Goal: Transaction & Acquisition: Purchase product/service

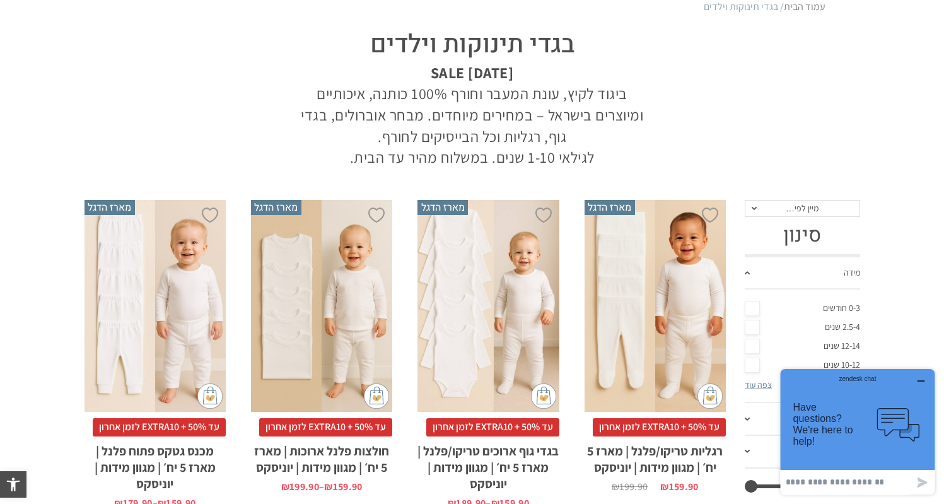
scroll to position [186, 0]
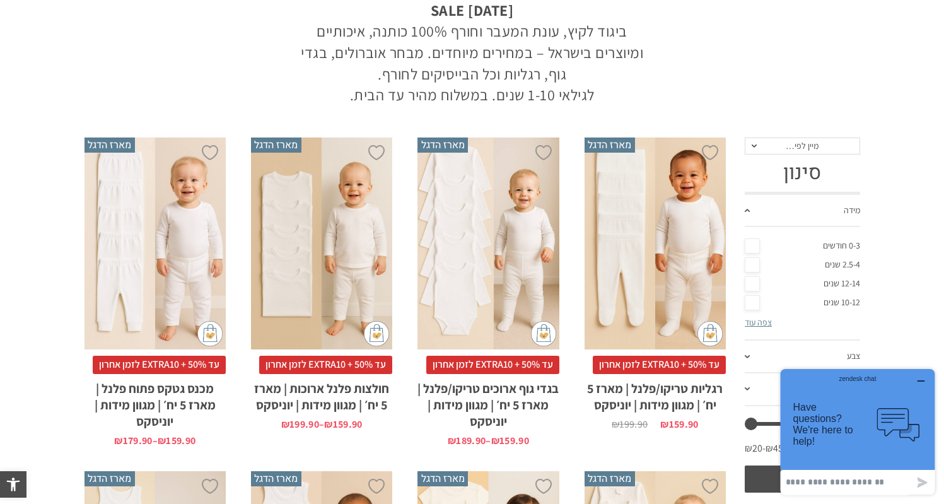
click at [633, 275] on div "x בחירת מידה 0-3m 3-6m 6-12m 12-18m 18-24m 24-30m בחירת סוג בד טריקו (עונת מעבר…" at bounding box center [655, 244] width 141 height 213
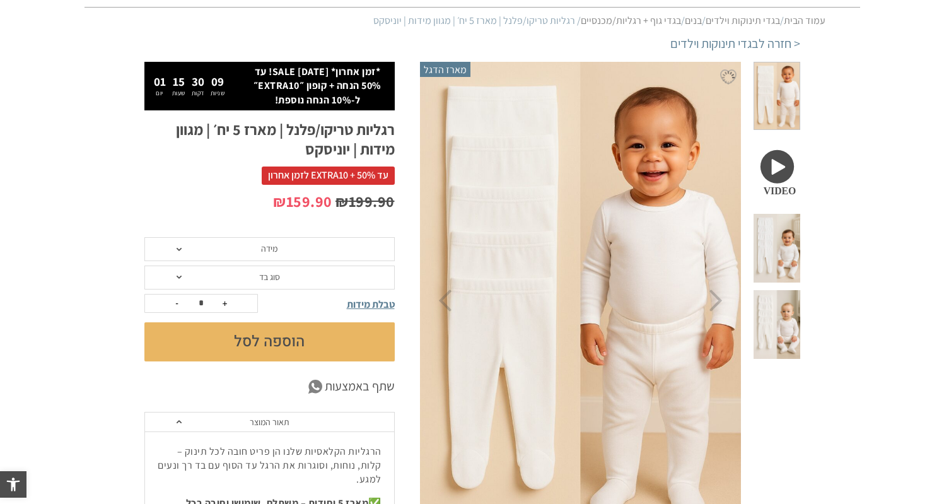
scroll to position [112, 0]
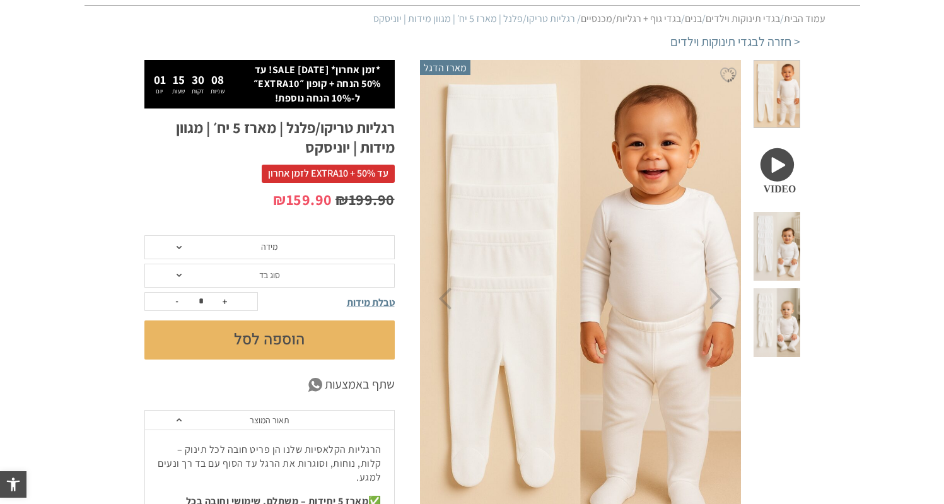
click at [270, 257] on span "מידה" at bounding box center [269, 247] width 250 height 24
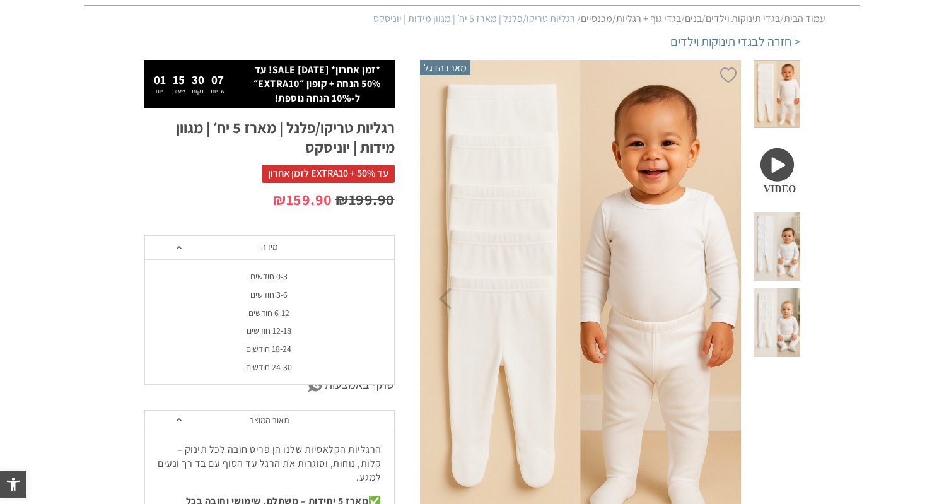
click at [264, 293] on div "3-6 חודשים" at bounding box center [269, 295] width 250 height 11
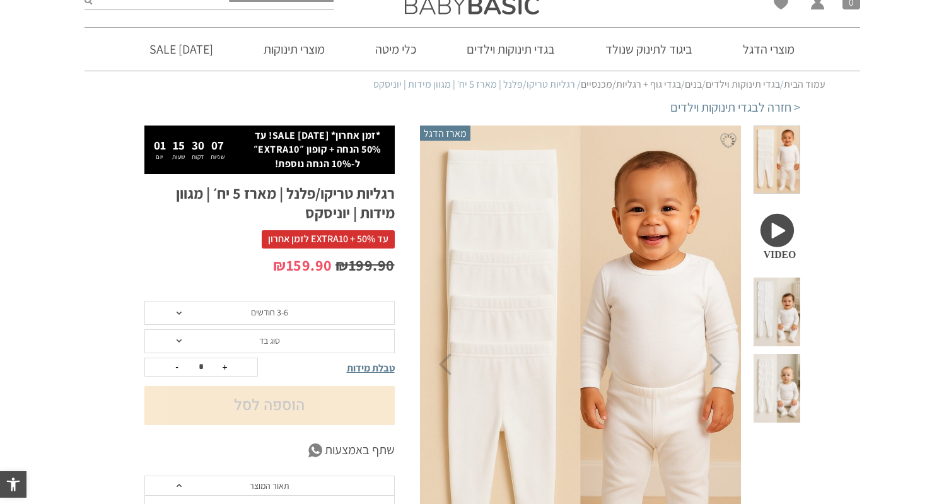
scroll to position [0, 0]
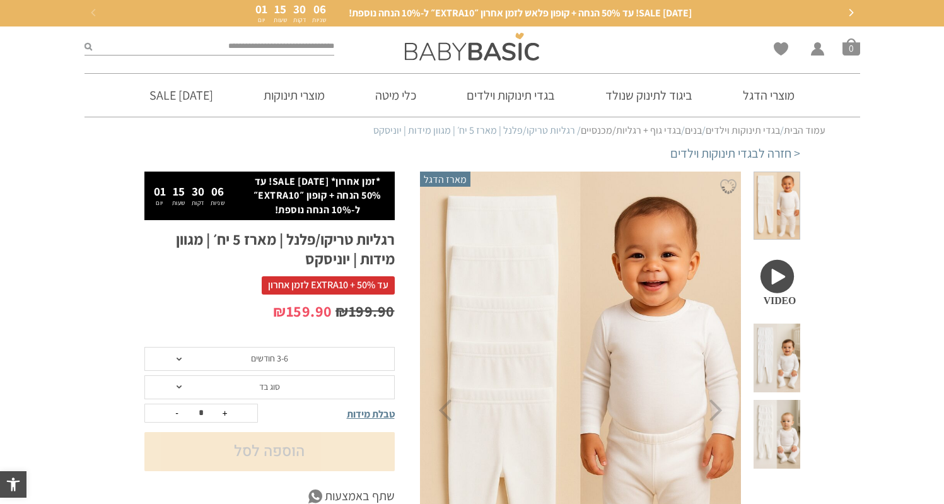
click at [261, 392] on span "סוג בד" at bounding box center [269, 386] width 21 height 11
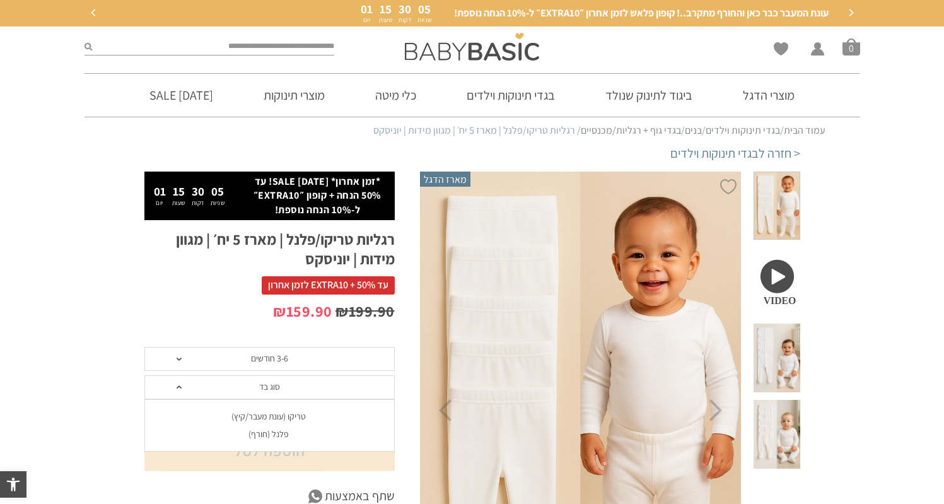
click at [259, 418] on div "טריקו (עונת מעבר/קיץ)" at bounding box center [269, 416] width 250 height 11
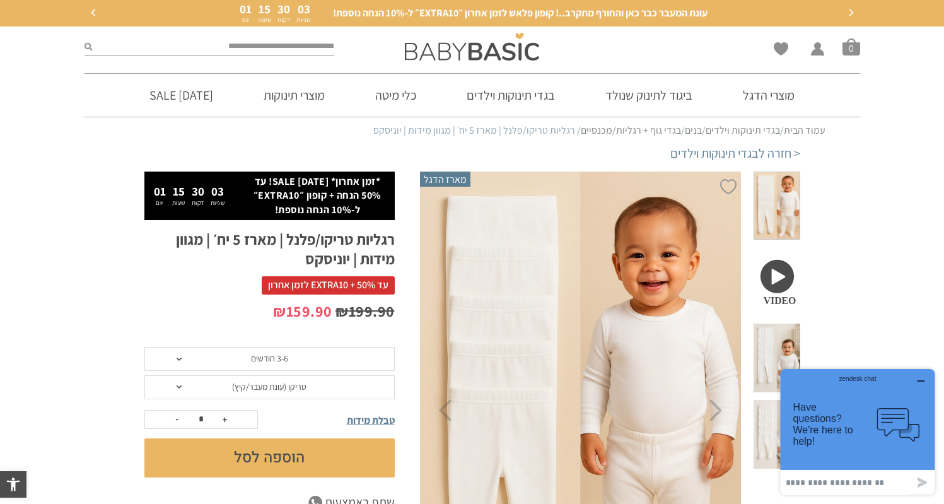
click at [249, 461] on button "הוספה לסל" at bounding box center [269, 457] width 250 height 39
click at [919, 382] on div "zendesk chat" at bounding box center [858, 377] width 124 height 13
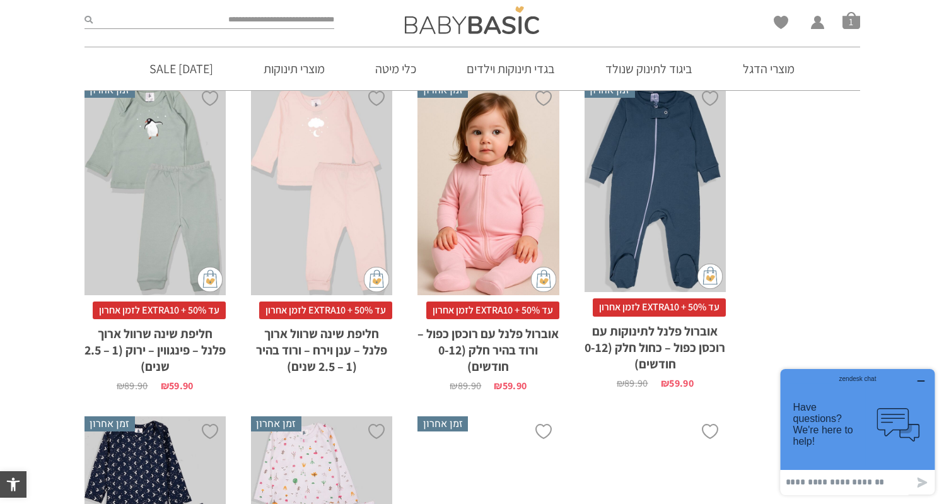
scroll to position [3308, 0]
